Goal: Transaction & Acquisition: Book appointment/travel/reservation

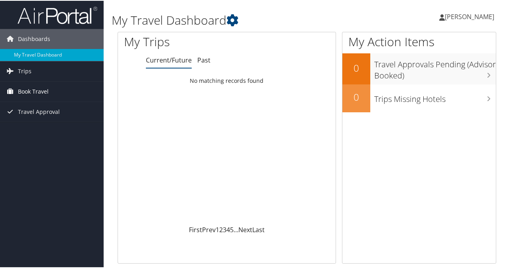
click at [38, 92] on span "Book Travel" at bounding box center [33, 91] width 31 height 20
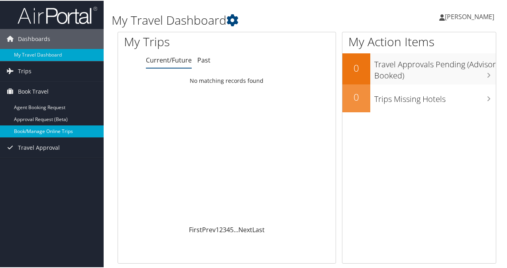
click at [45, 129] on link "Book/Manage Online Trips" at bounding box center [52, 131] width 104 height 12
